Goal: Information Seeking & Learning: Learn about a topic

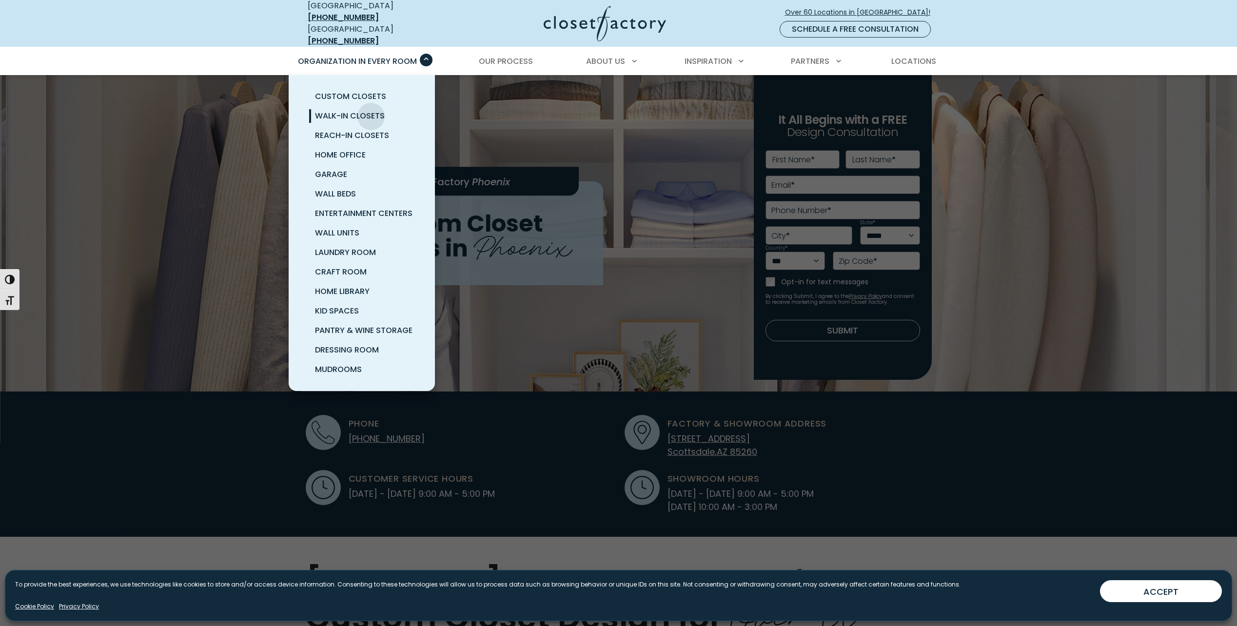
click at [371, 110] on span "Walk-In Closets" at bounding box center [350, 115] width 70 height 11
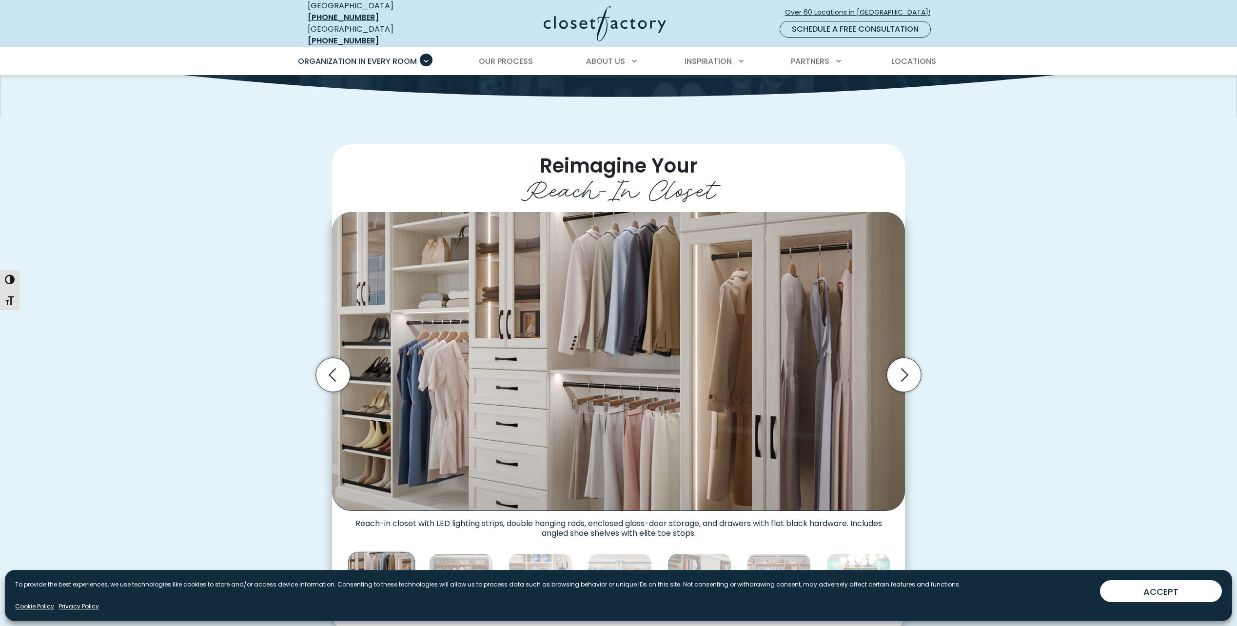
scroll to position [325, 0]
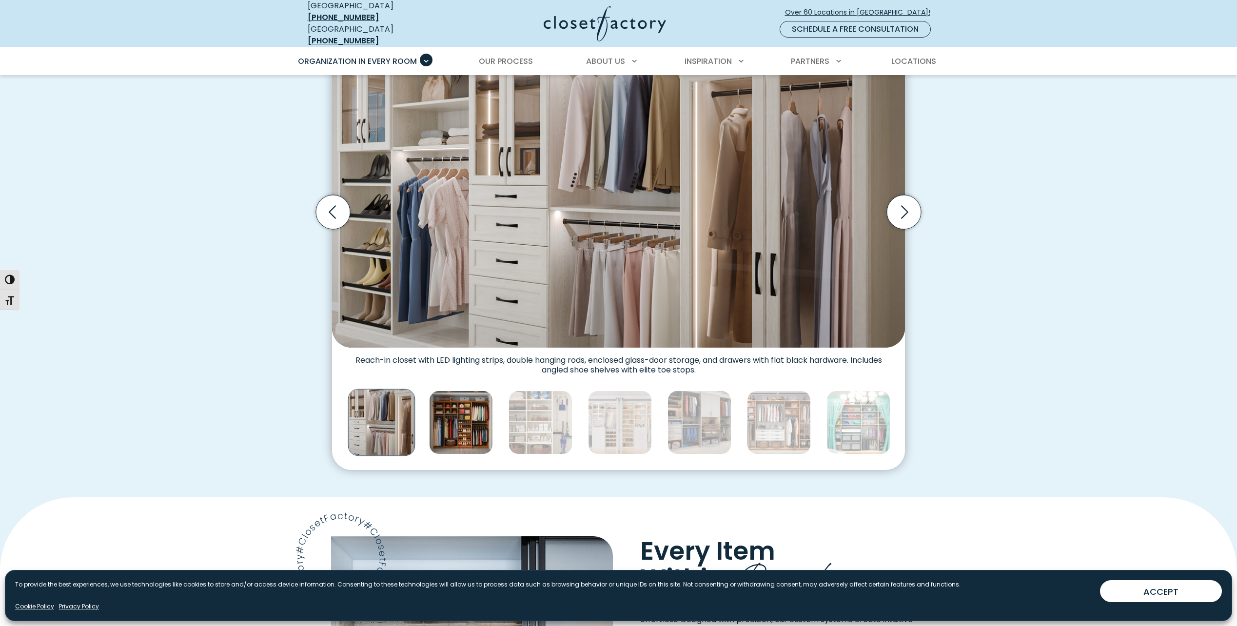
click at [461, 443] on img "Thumbnail Gallery" at bounding box center [461, 423] width 64 height 64
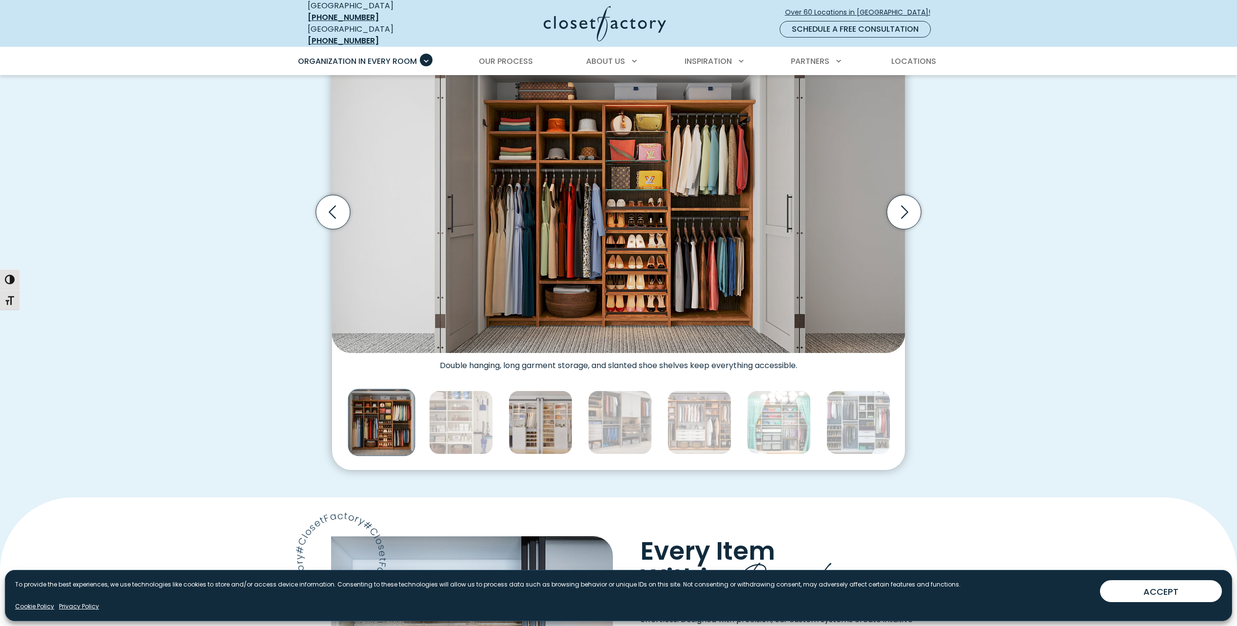
click at [531, 431] on img "Thumbnail Gallery" at bounding box center [541, 423] width 64 height 64
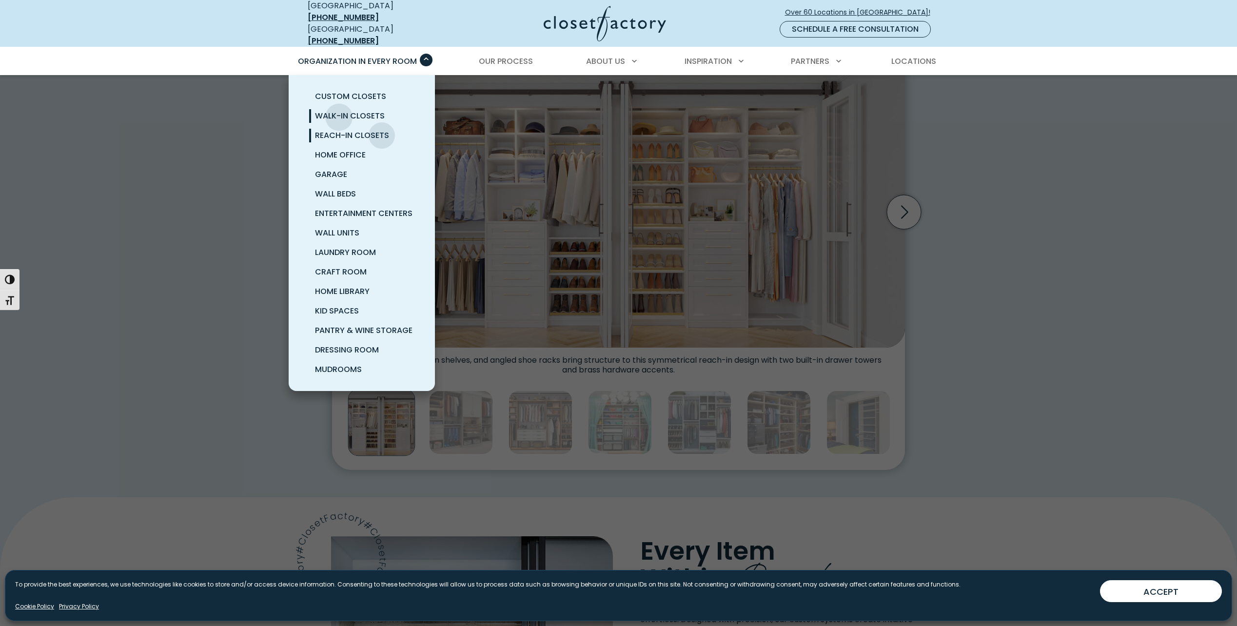
click at [339, 110] on span "Walk-In Closets" at bounding box center [350, 115] width 70 height 11
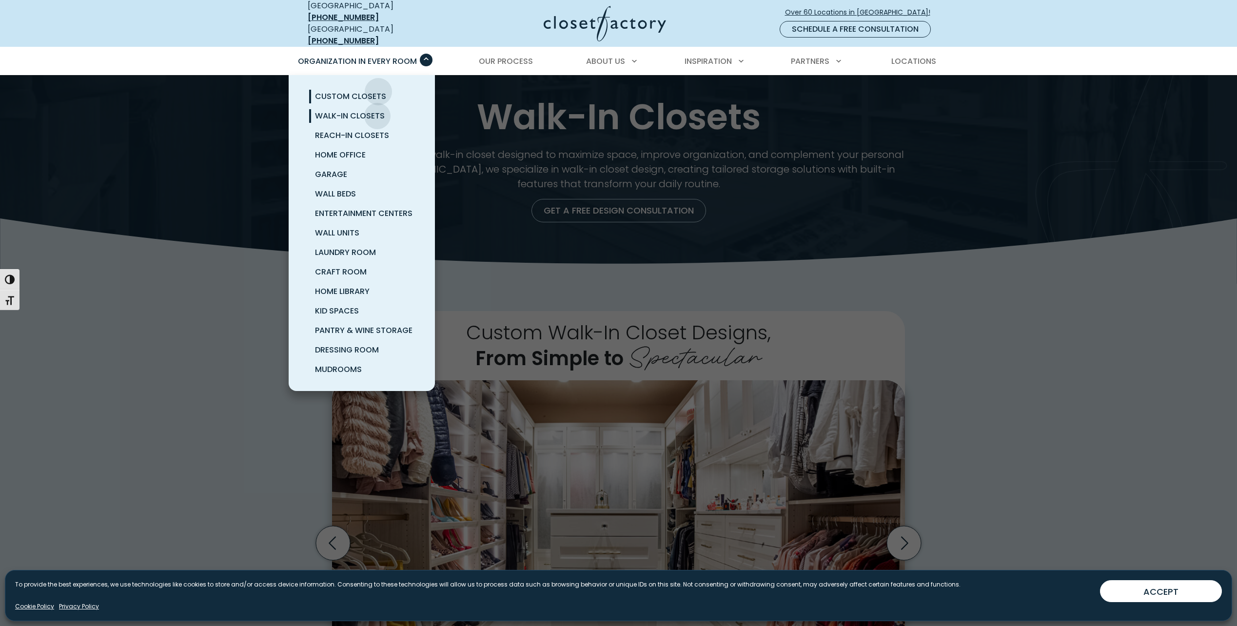
click at [378, 91] on span "Custom Closets" at bounding box center [350, 96] width 71 height 11
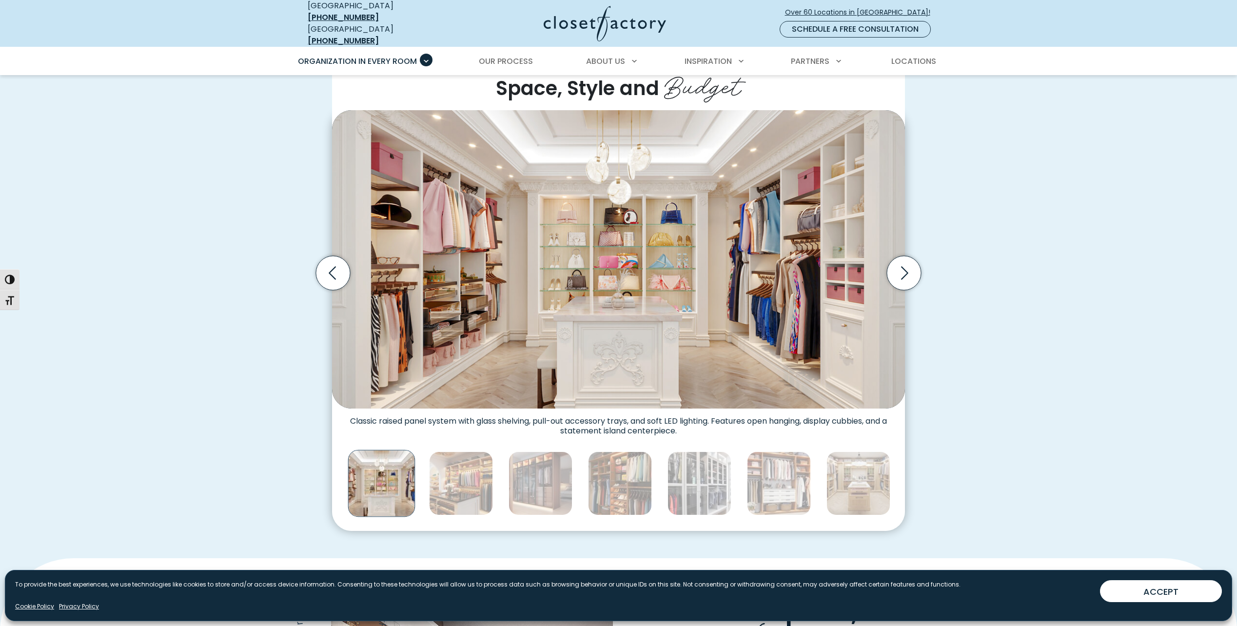
scroll to position [325, 0]
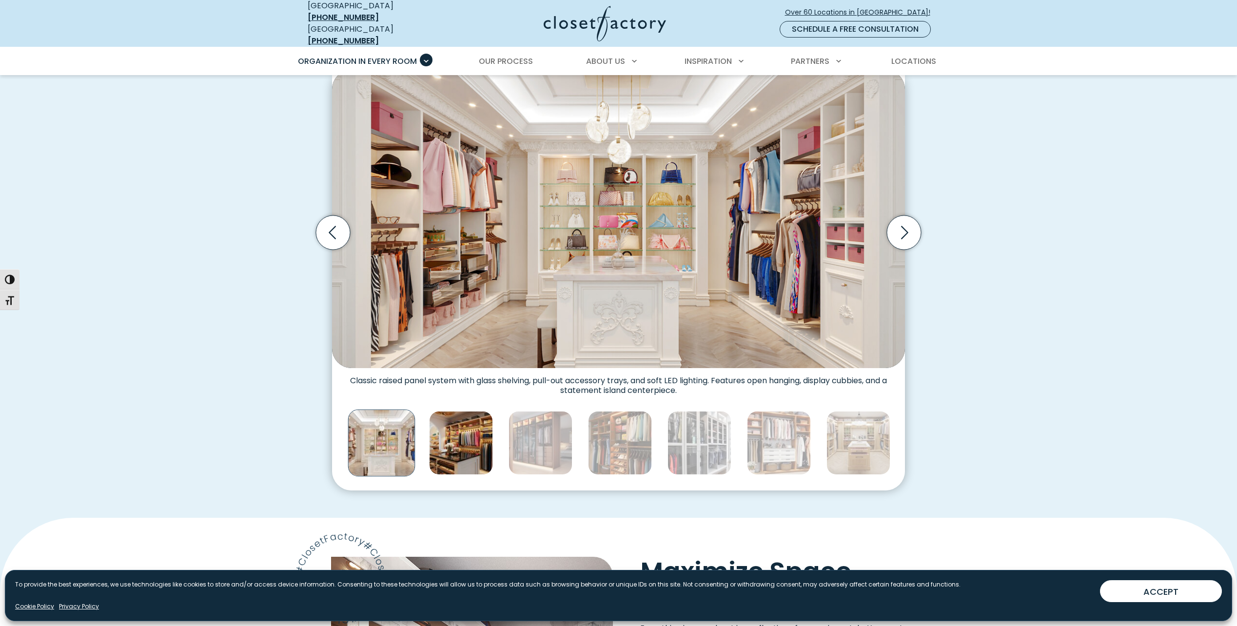
click at [463, 467] on img "Thumbnail Gallery" at bounding box center [461, 443] width 64 height 64
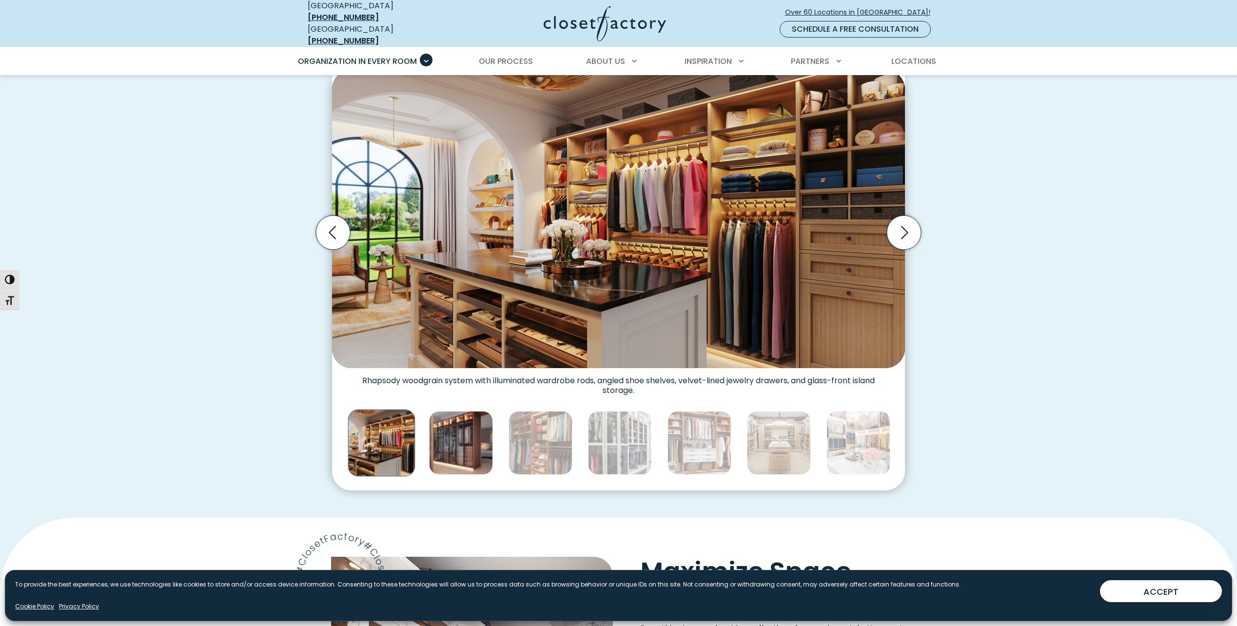
click at [490, 456] on img "Thumbnail Gallery" at bounding box center [461, 443] width 64 height 64
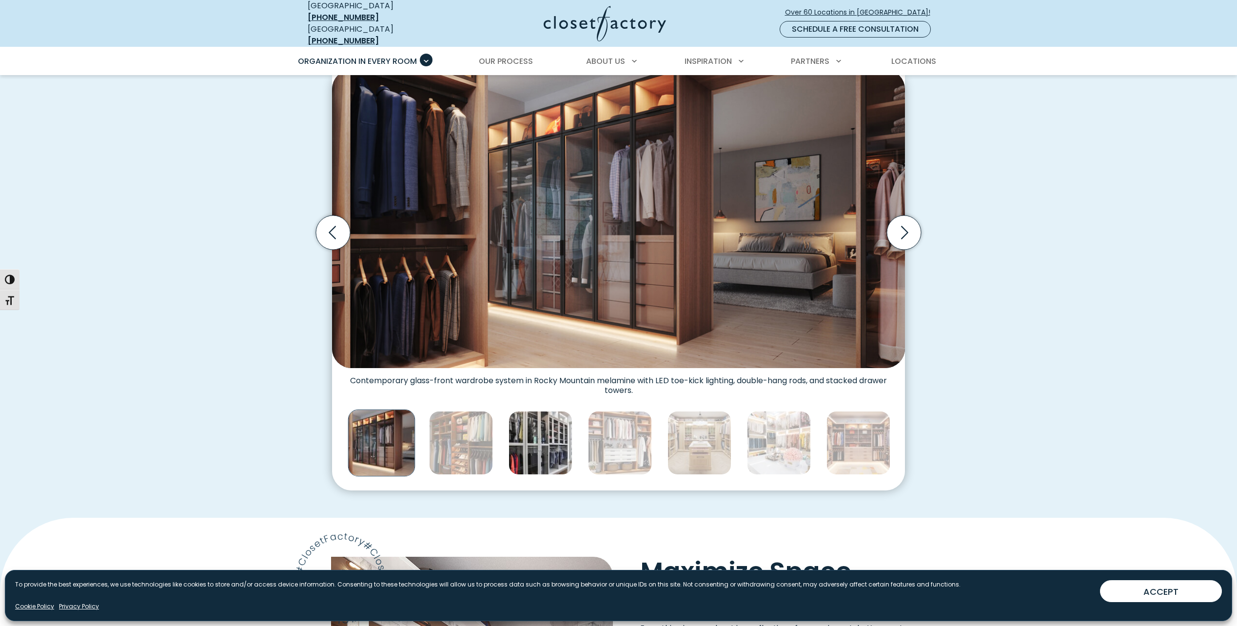
click at [533, 443] on img "Thumbnail Gallery" at bounding box center [541, 443] width 64 height 64
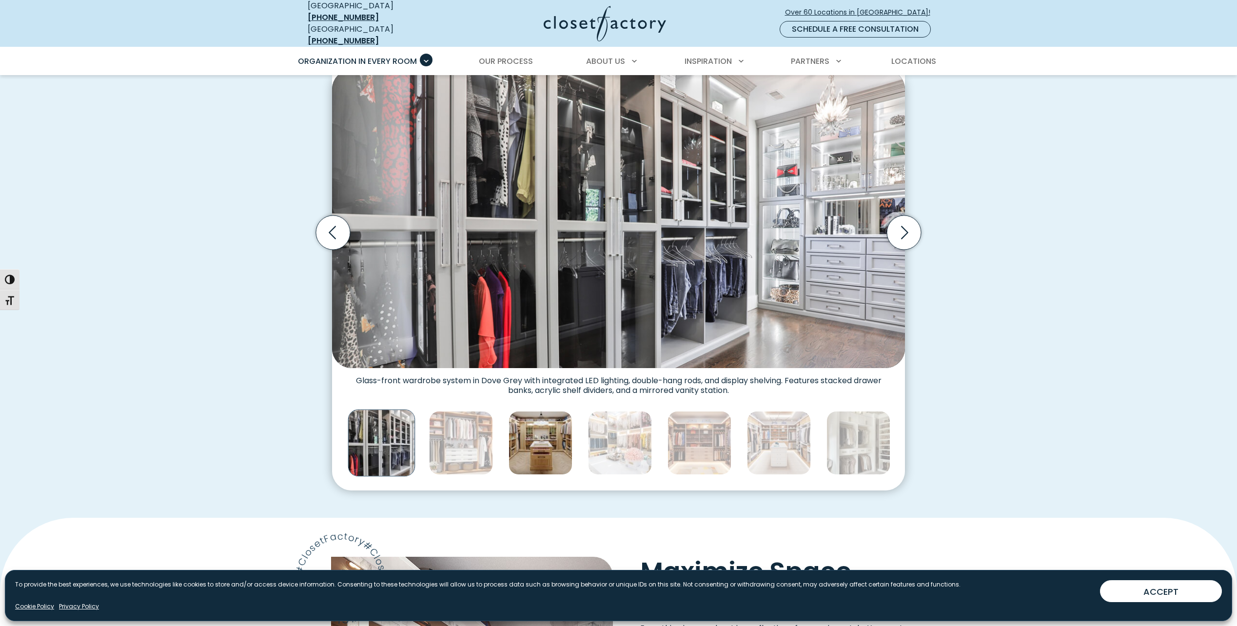
click at [554, 444] on img "Thumbnail Gallery" at bounding box center [541, 443] width 64 height 64
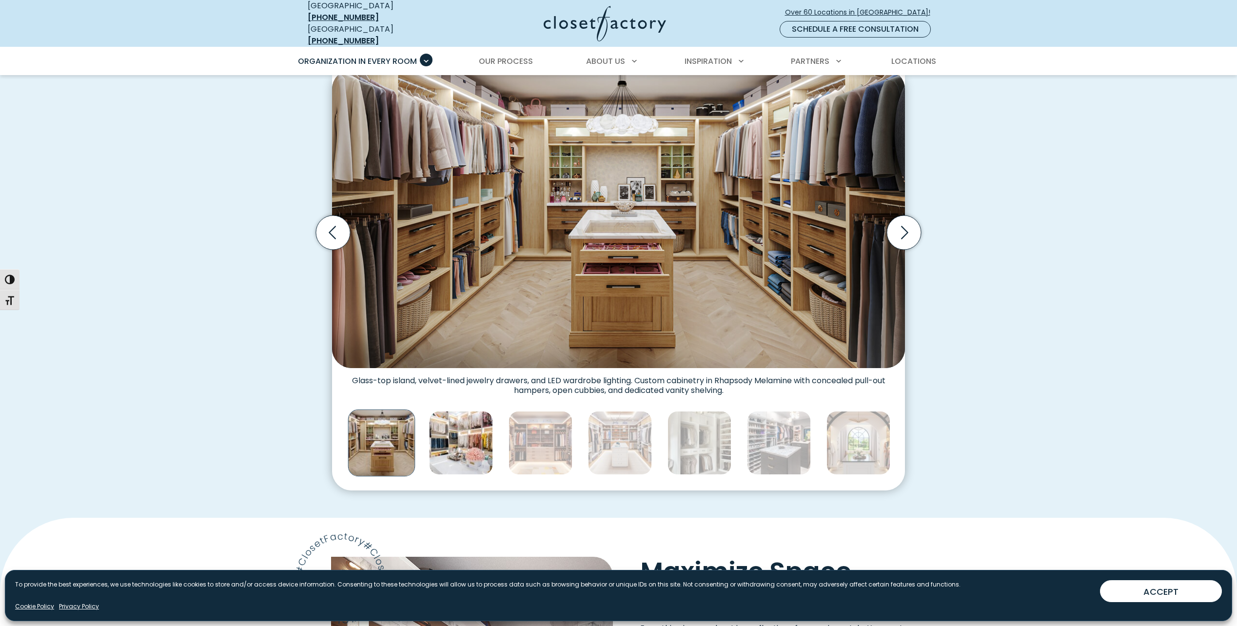
click at [490, 435] on img "Thumbnail Gallery" at bounding box center [461, 443] width 64 height 64
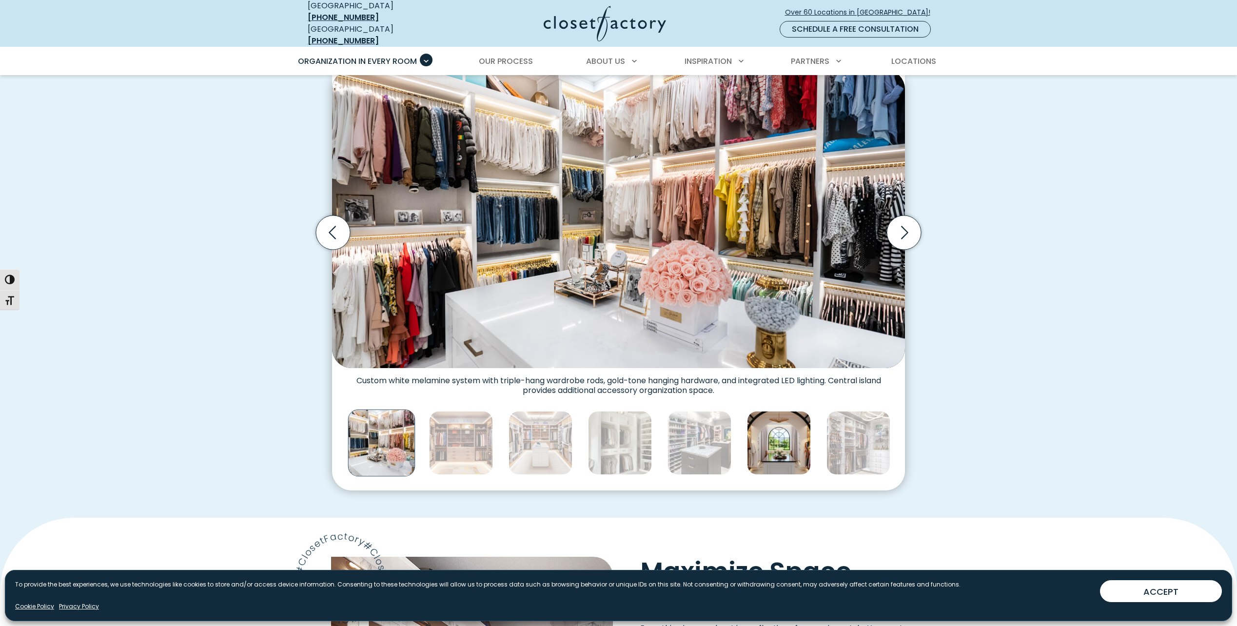
click at [798, 464] on img "Thumbnail Gallery" at bounding box center [779, 443] width 64 height 64
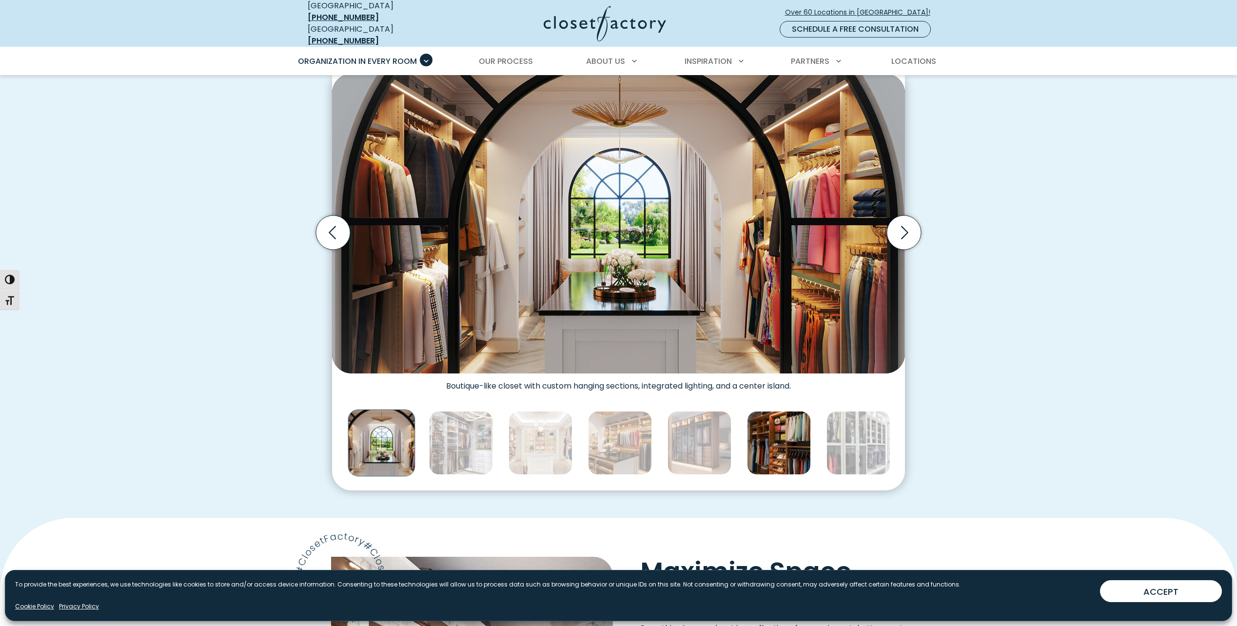
click at [780, 453] on img "Thumbnail Gallery" at bounding box center [779, 443] width 64 height 64
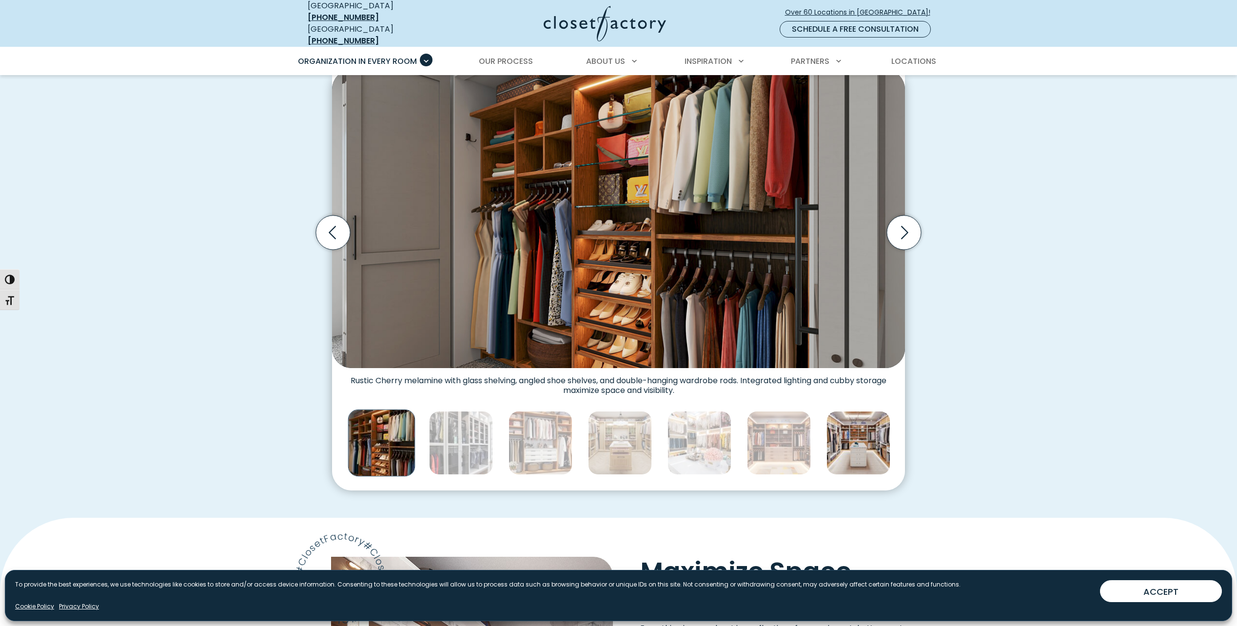
click at [831, 432] on img "Thumbnail Gallery" at bounding box center [859, 443] width 64 height 64
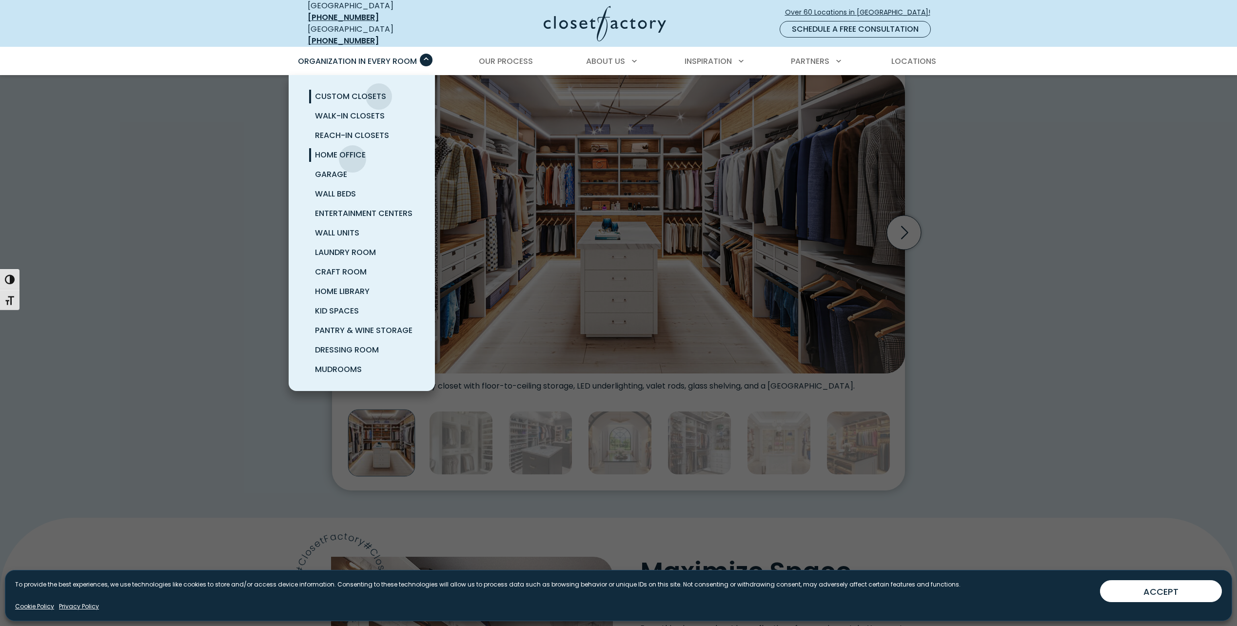
click at [353, 152] on span "Home Office" at bounding box center [340, 154] width 51 height 11
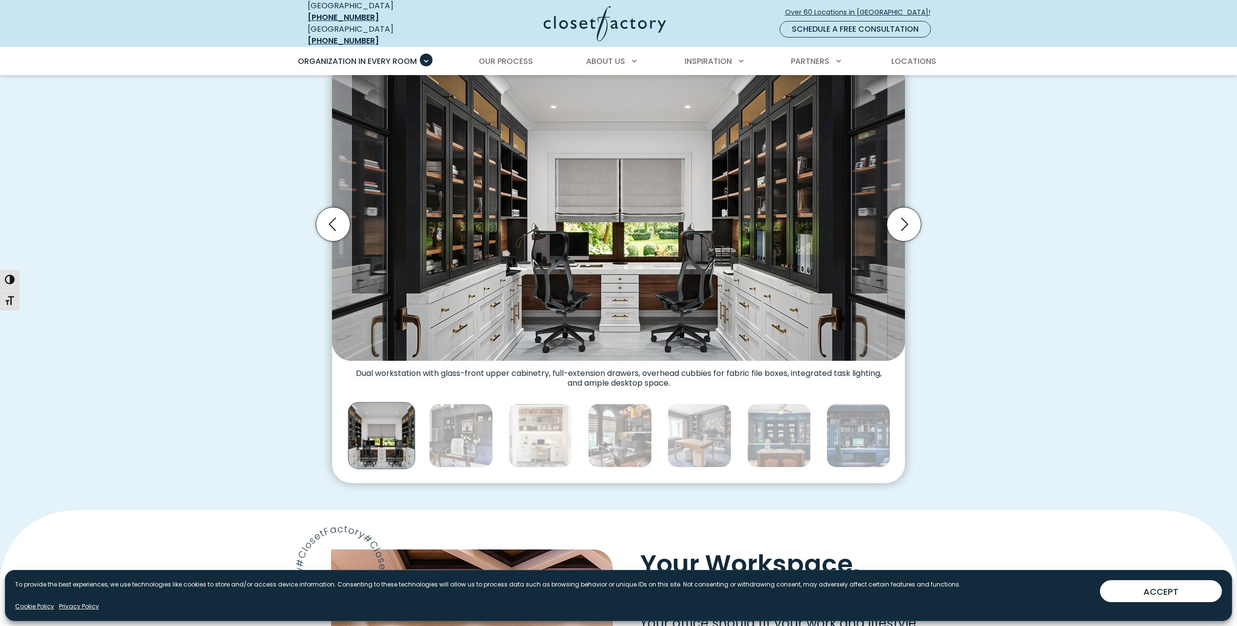
scroll to position [325, 0]
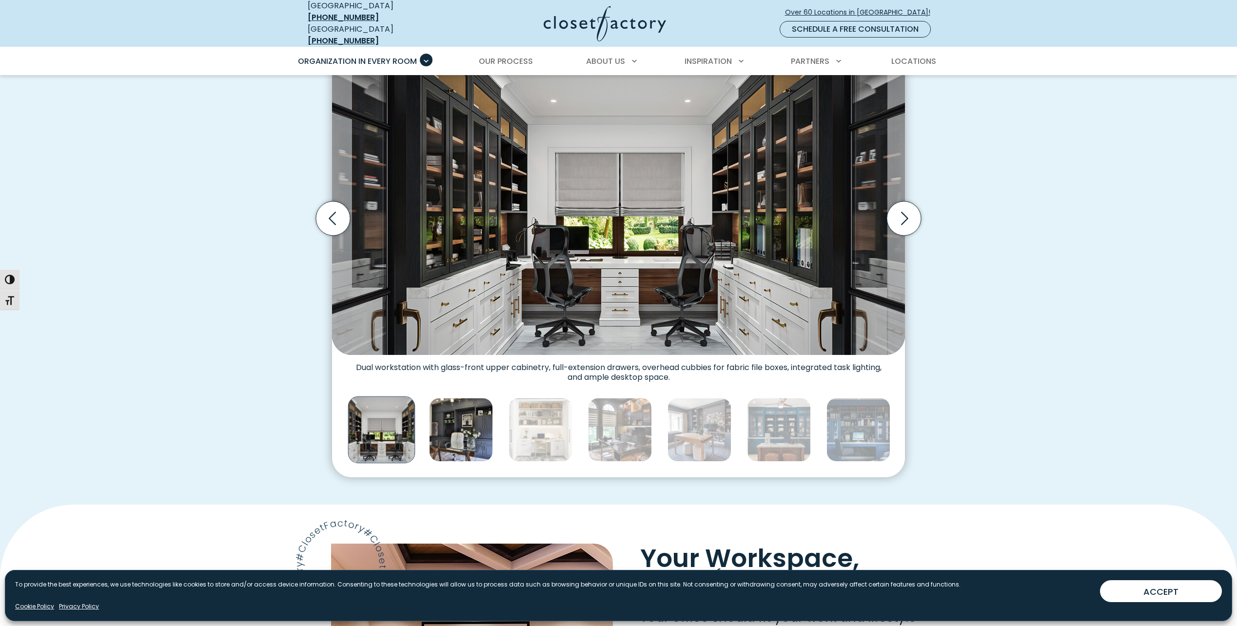
click at [475, 440] on img "Thumbnail Gallery" at bounding box center [461, 430] width 64 height 64
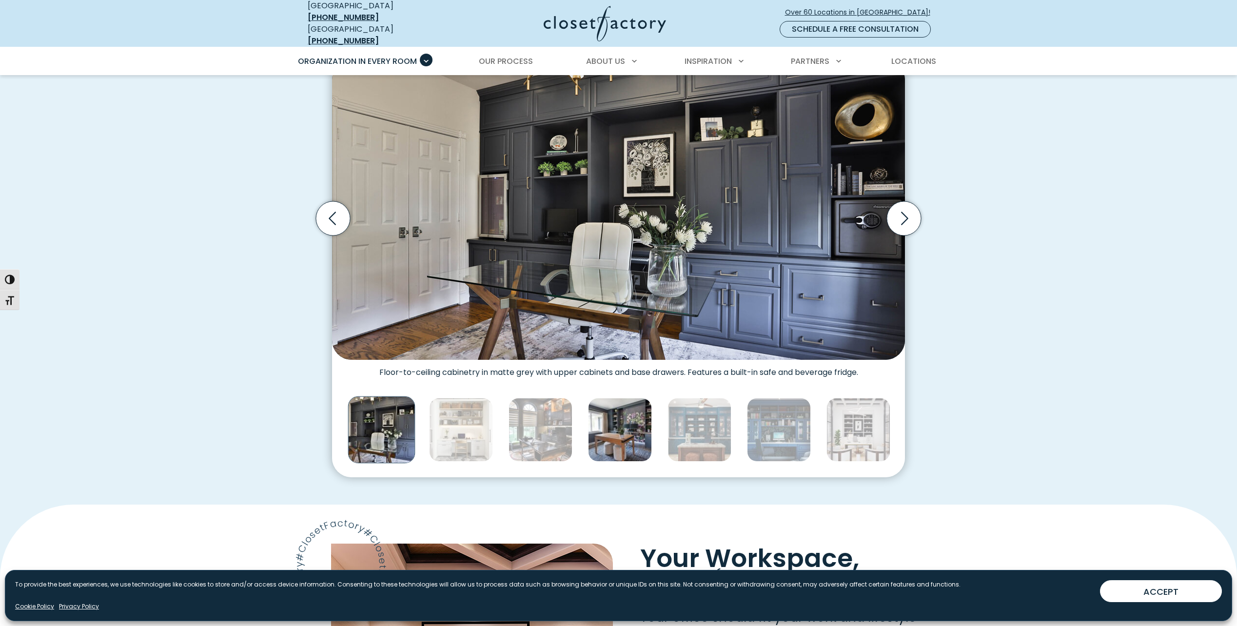
click at [636, 436] on img "Thumbnail Gallery" at bounding box center [620, 430] width 64 height 64
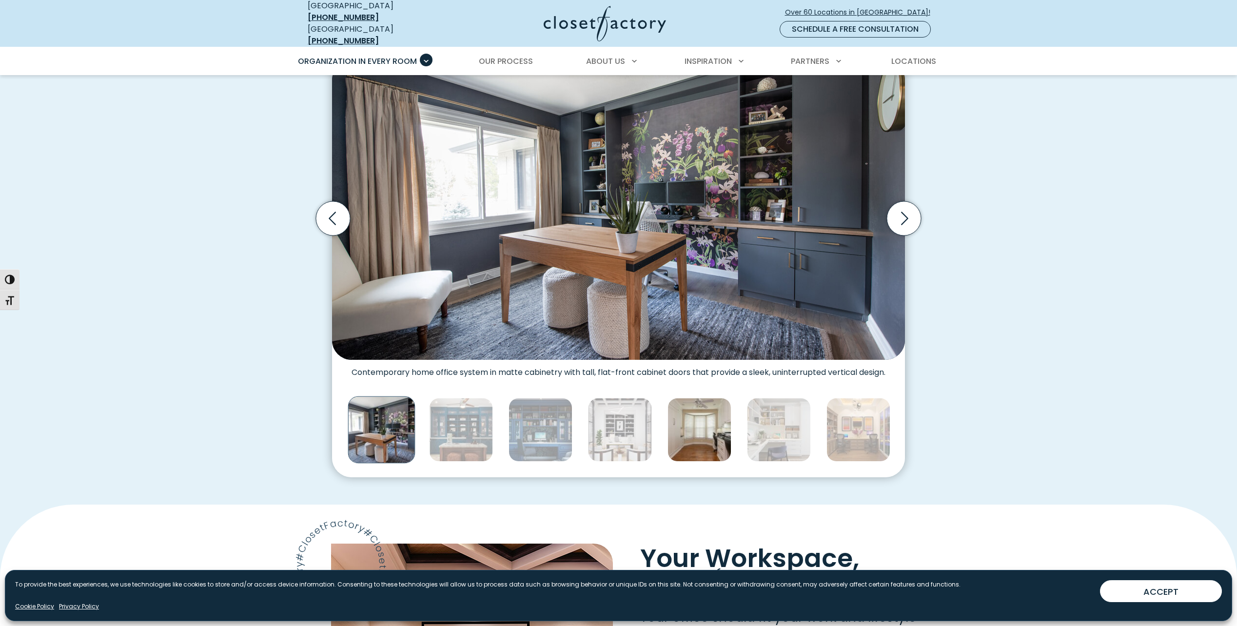
click at [699, 446] on img "Thumbnail Gallery" at bounding box center [700, 430] width 64 height 64
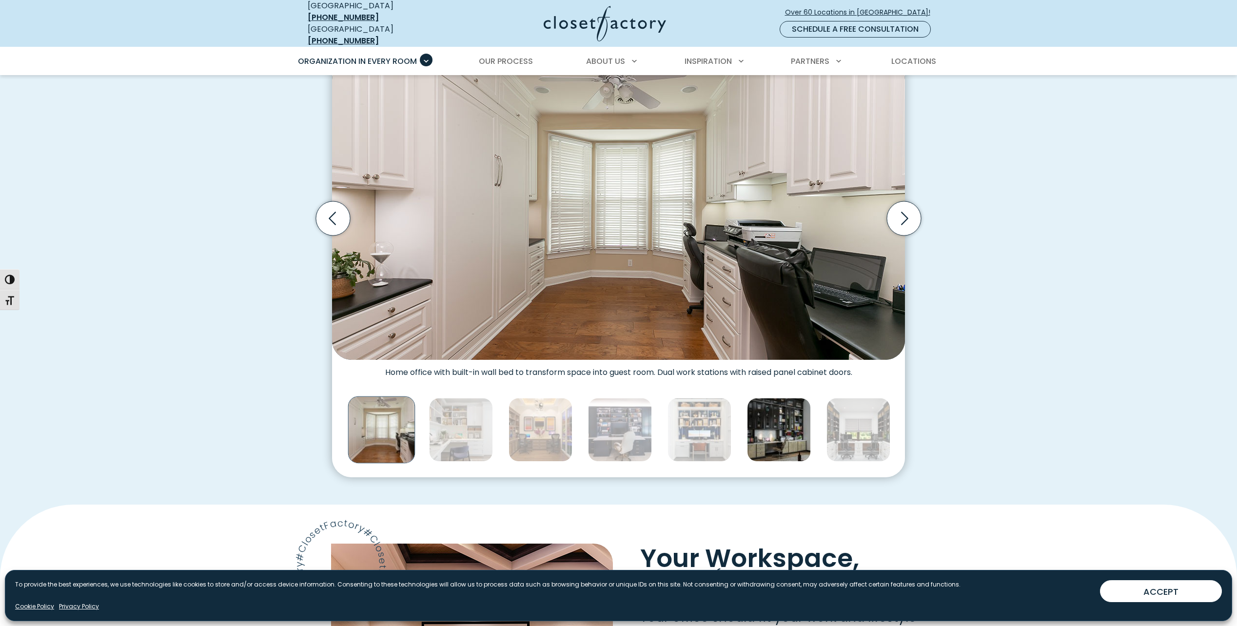
click at [762, 424] on img "Thumbnail Gallery" at bounding box center [779, 430] width 64 height 64
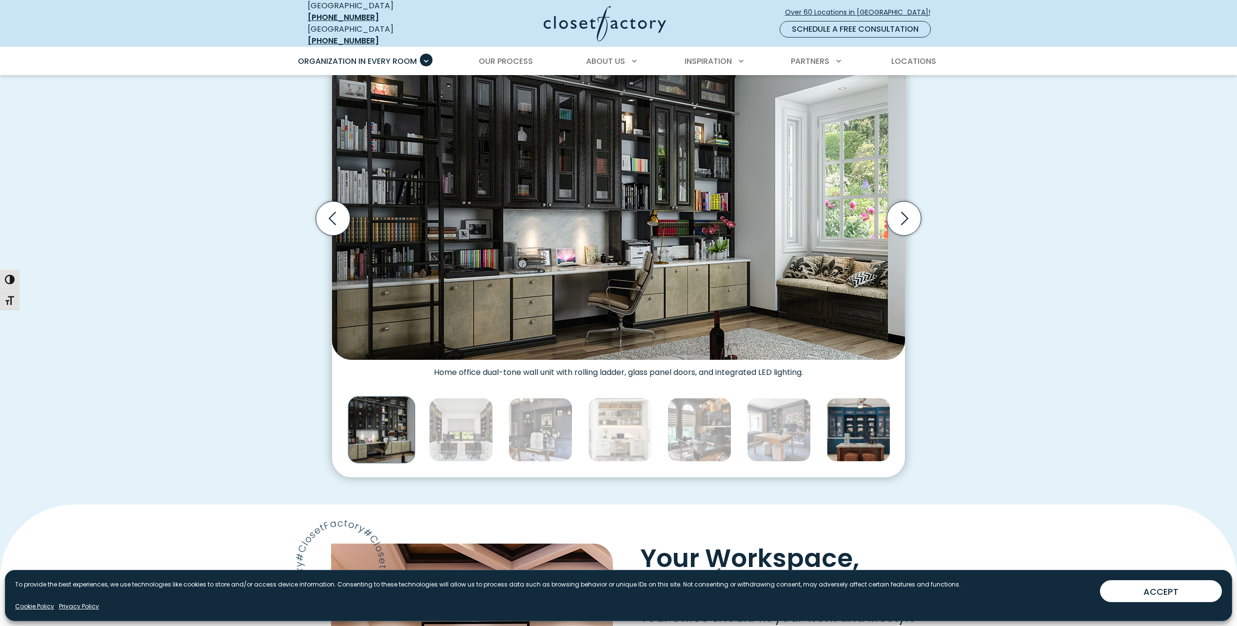
click at [883, 409] on img "Thumbnail Gallery" at bounding box center [859, 430] width 64 height 64
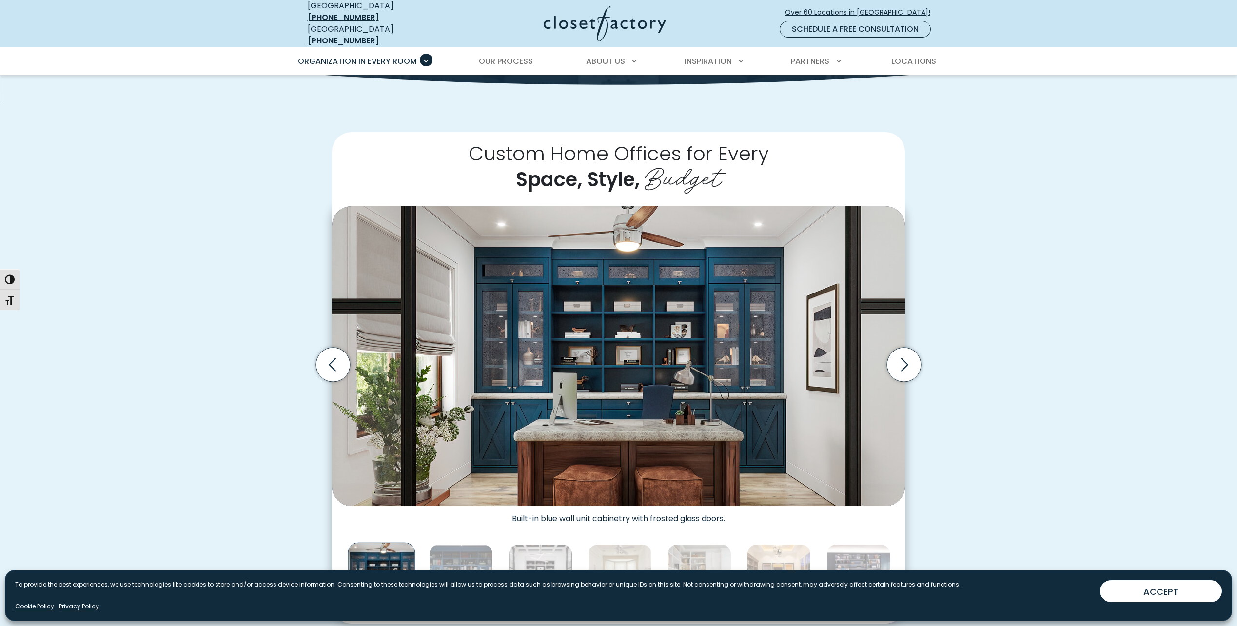
scroll to position [162, 0]
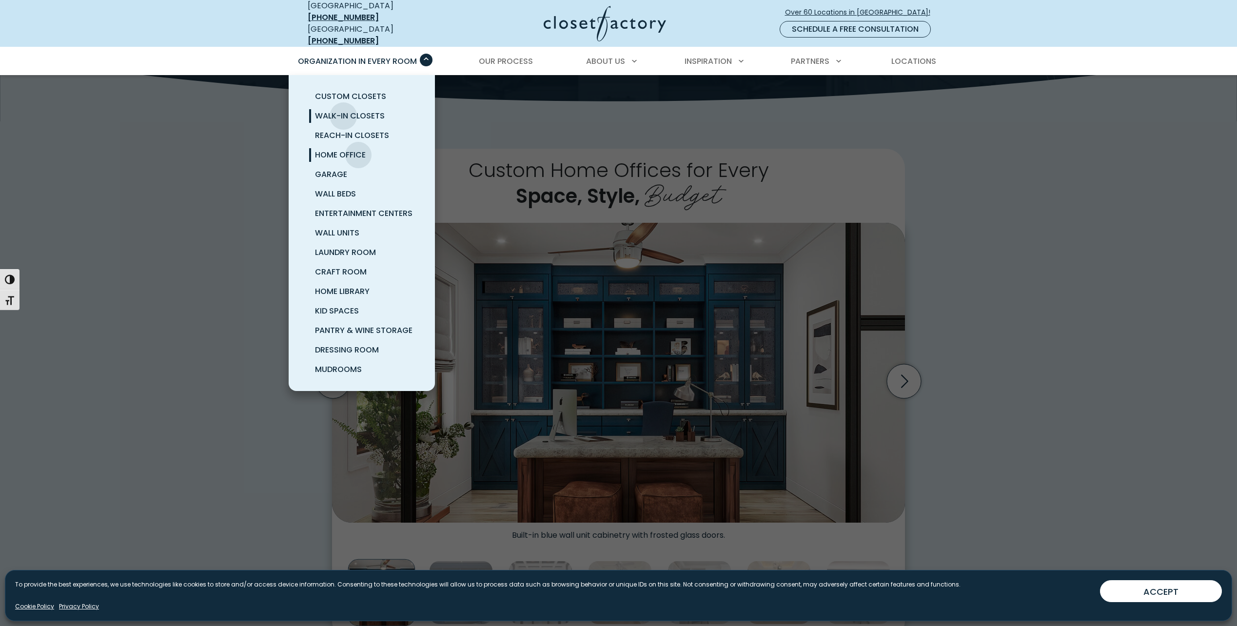
click at [343, 110] on span "Walk-In Closets" at bounding box center [350, 115] width 70 height 11
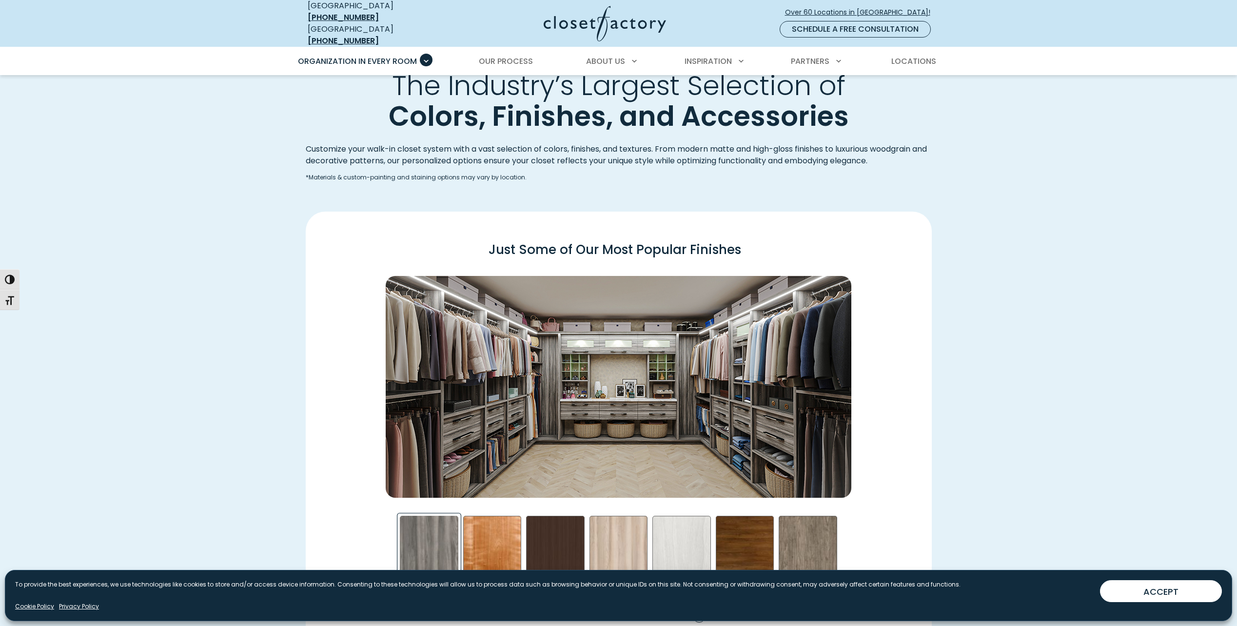
scroll to position [1301, 0]
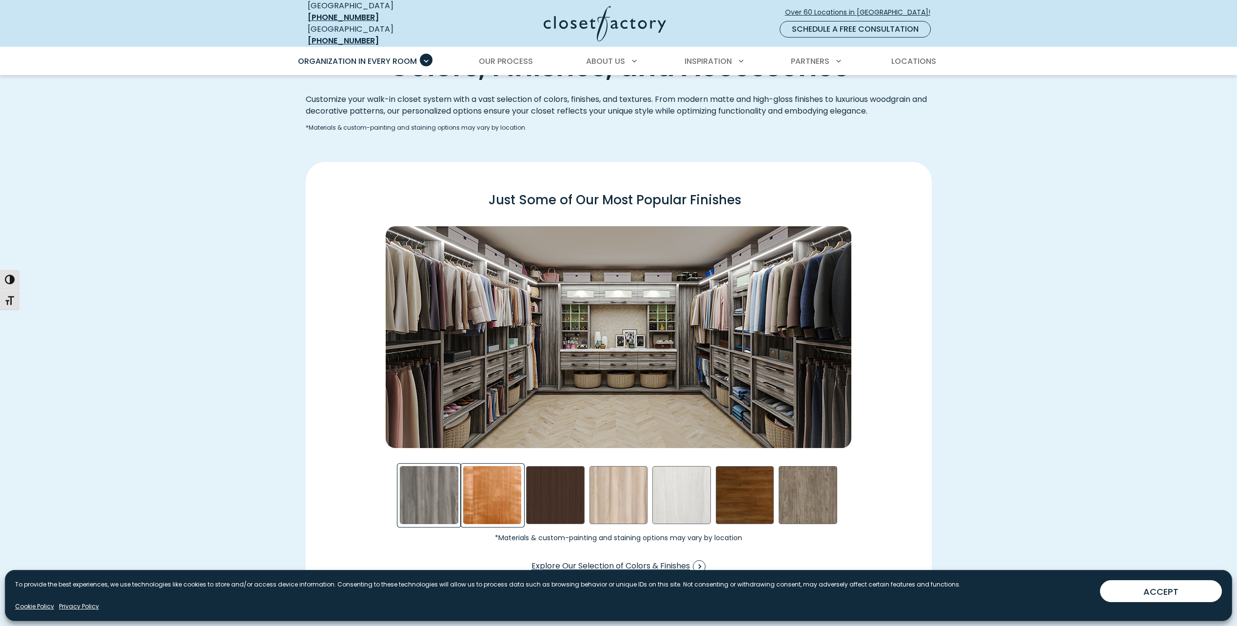
click at [476, 495] on div "Cherry - Stained Swatch" at bounding box center [492, 495] width 59 height 59
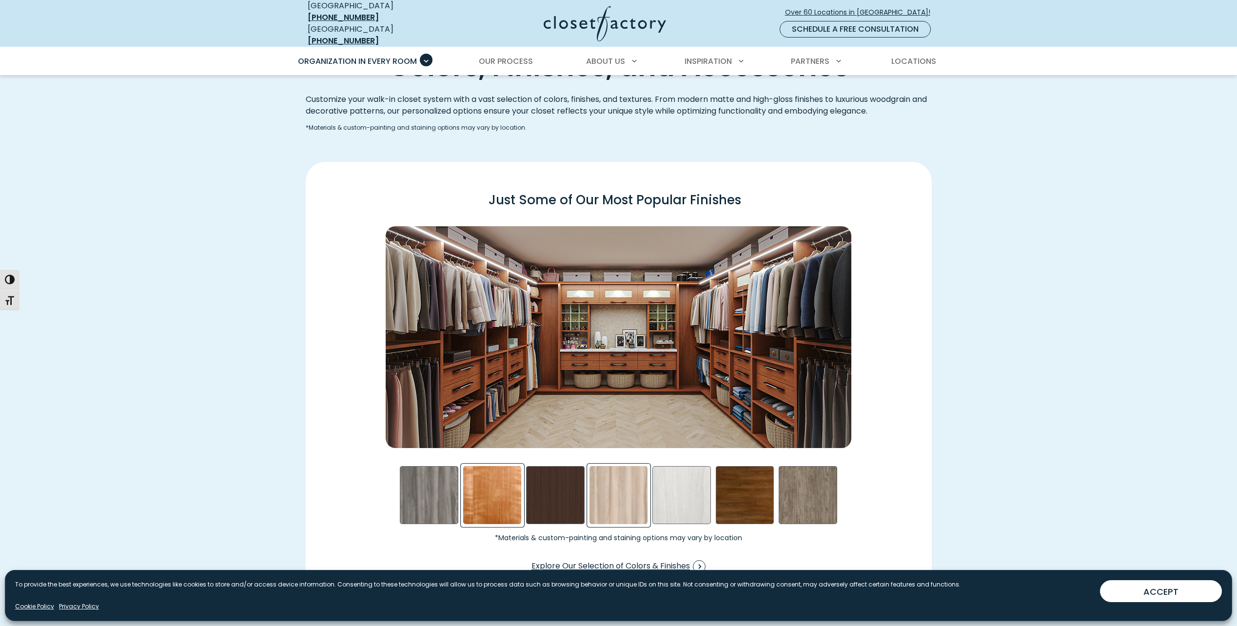
click at [627, 496] on div "Picnic in the Park Swatch" at bounding box center [619, 495] width 59 height 59
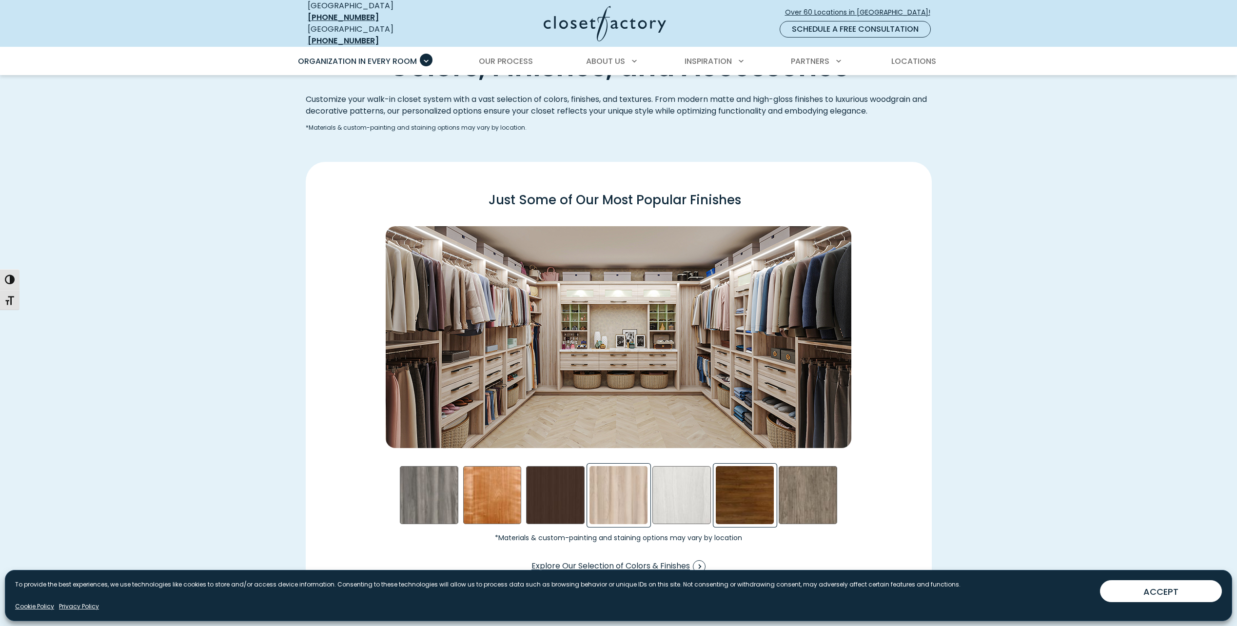
click at [728, 514] on div "Walnut- Stained Swatch" at bounding box center [745, 495] width 59 height 59
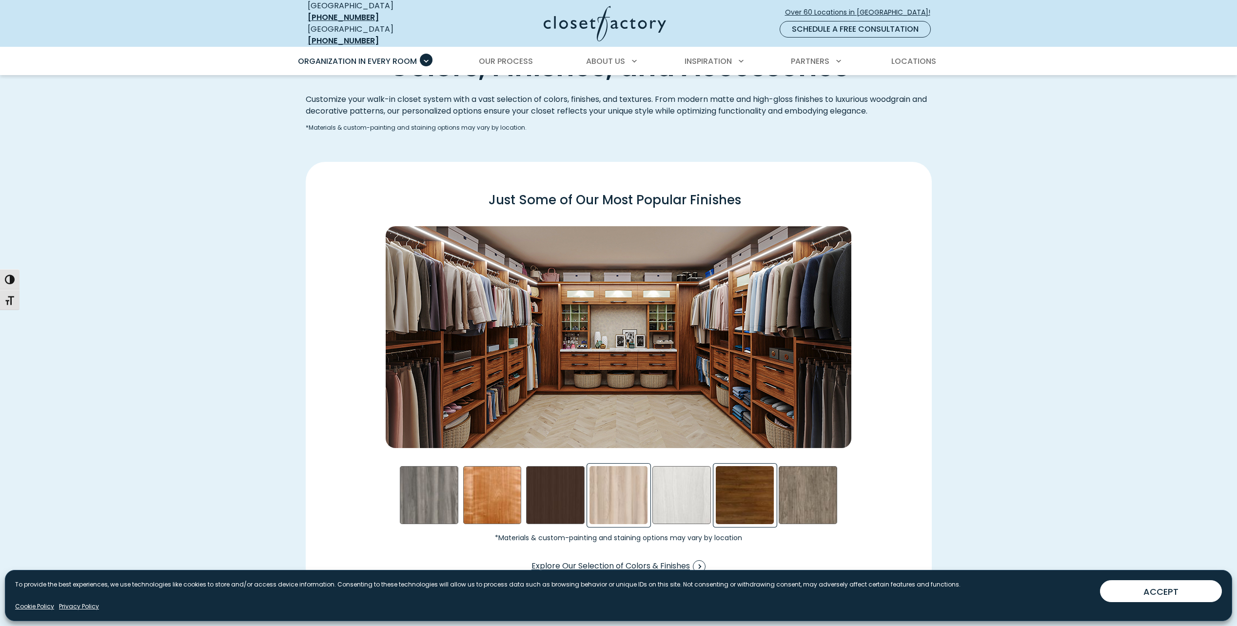
click at [623, 499] on div "Picnic in the Park Swatch" at bounding box center [619, 495] width 59 height 59
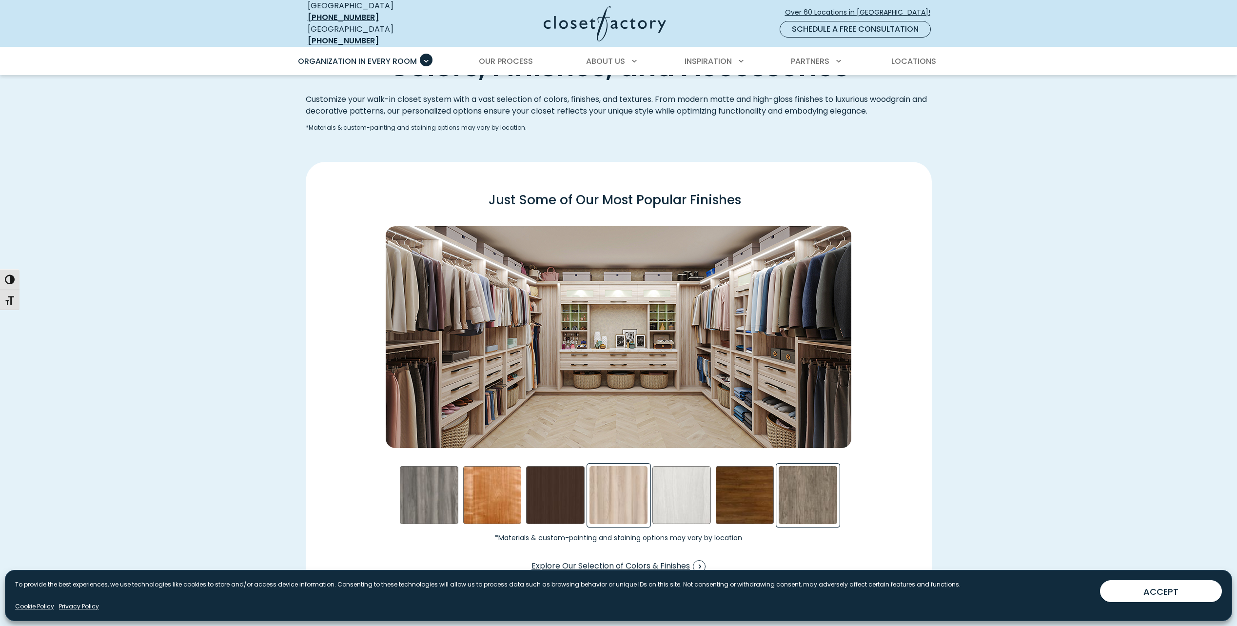
click at [796, 488] on div "Star Gazer Swatch" at bounding box center [808, 495] width 59 height 59
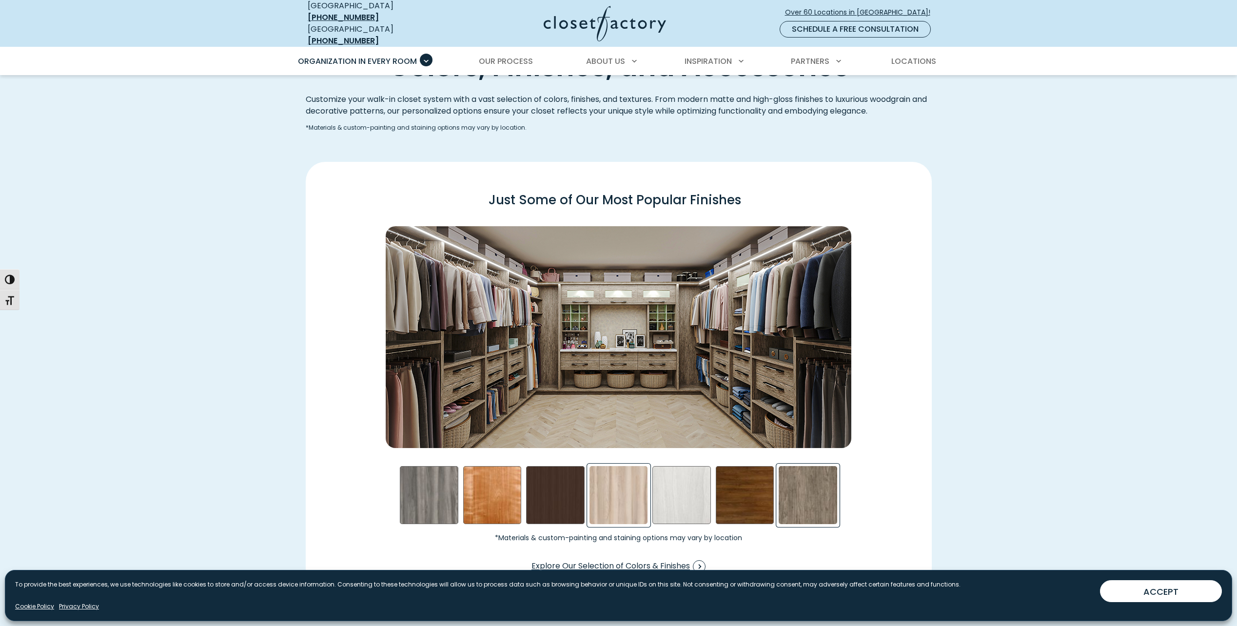
click at [609, 504] on div "Picnic in the Park Swatch" at bounding box center [619, 495] width 59 height 59
